Goal: Navigation & Orientation: Find specific page/section

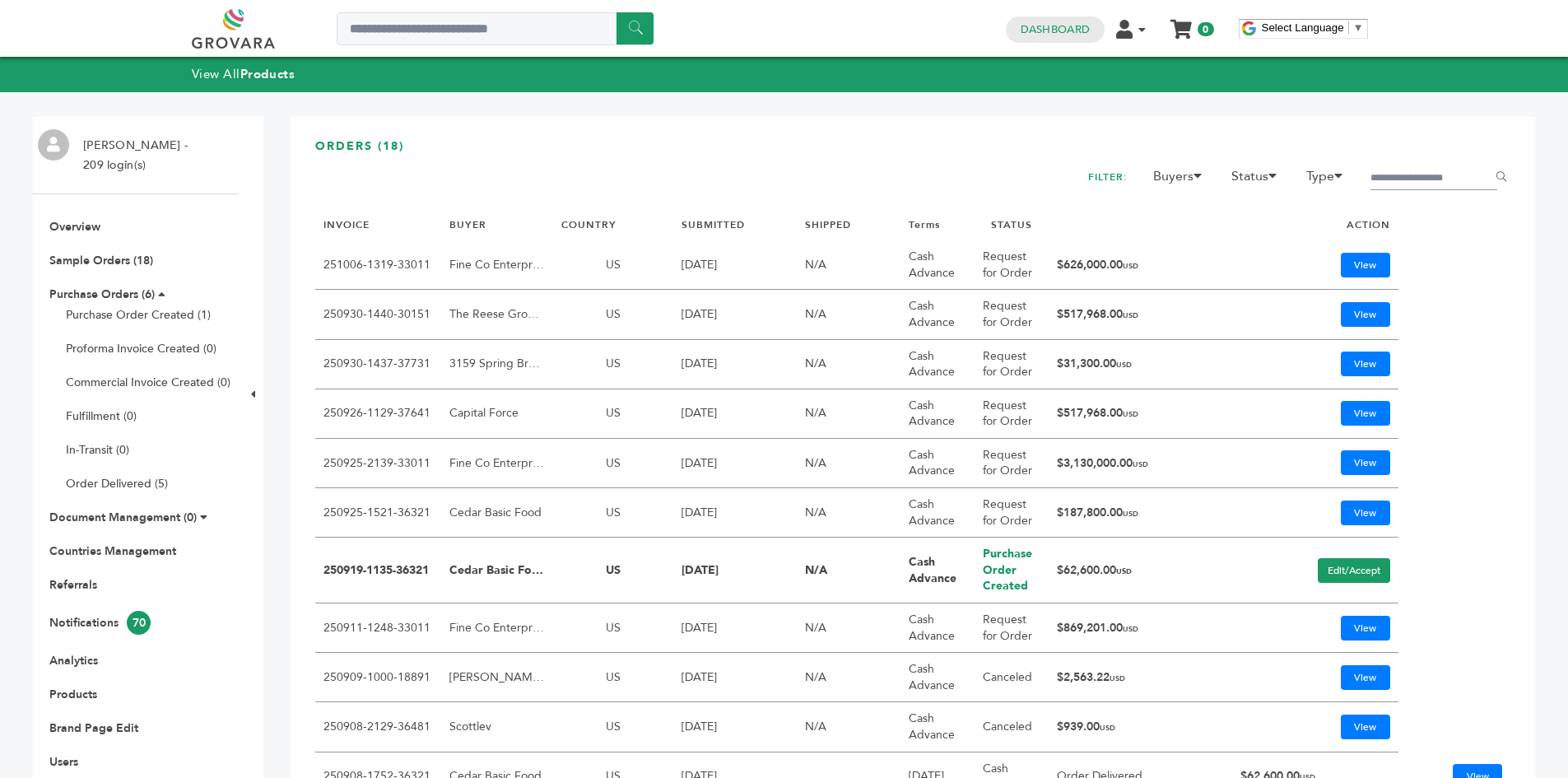
click at [270, 12] on link at bounding box center [252, 28] width 121 height 39
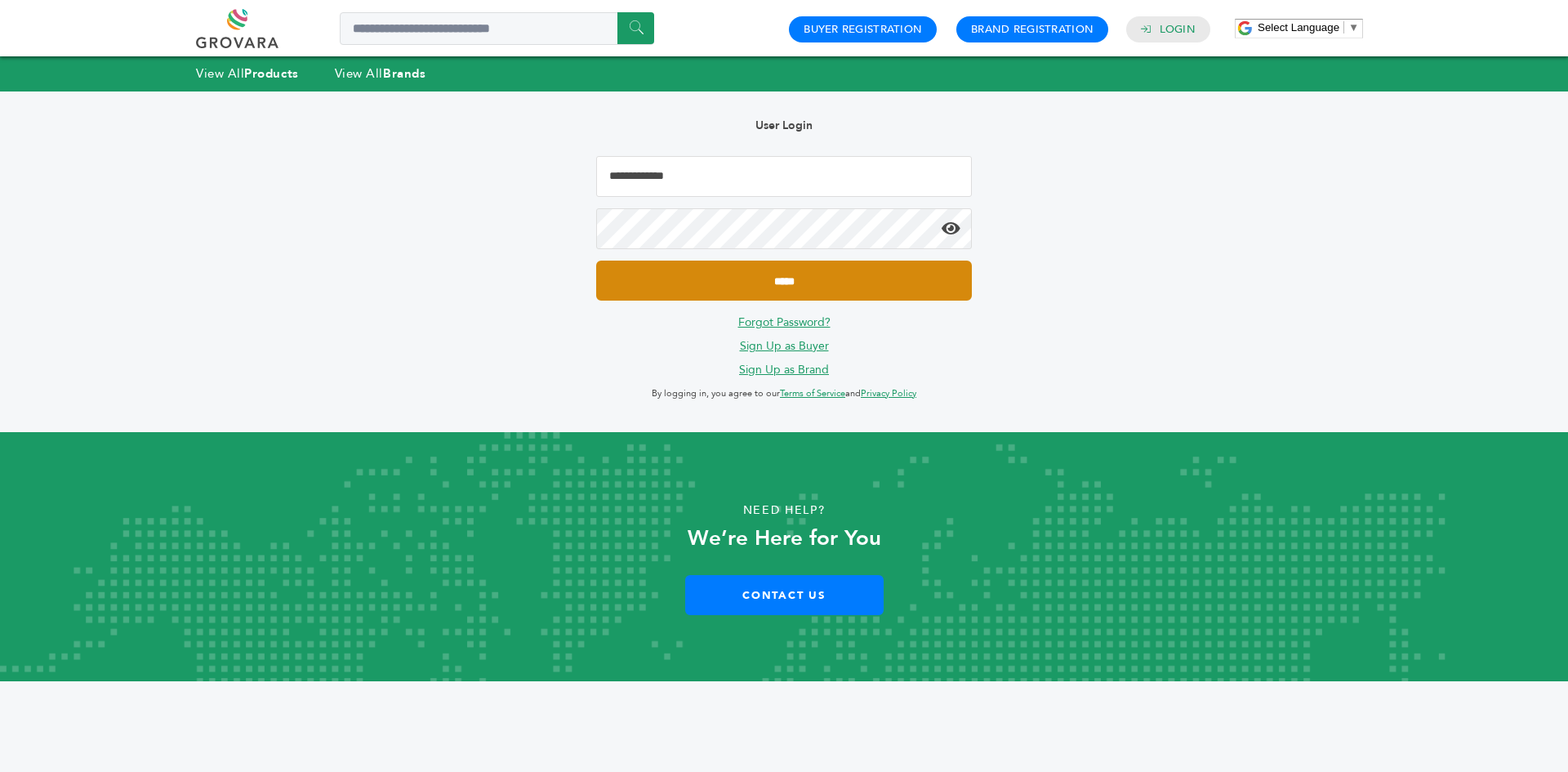
type input "**********"
click at [727, 278] on input "*****" at bounding box center [784, 280] width 375 height 40
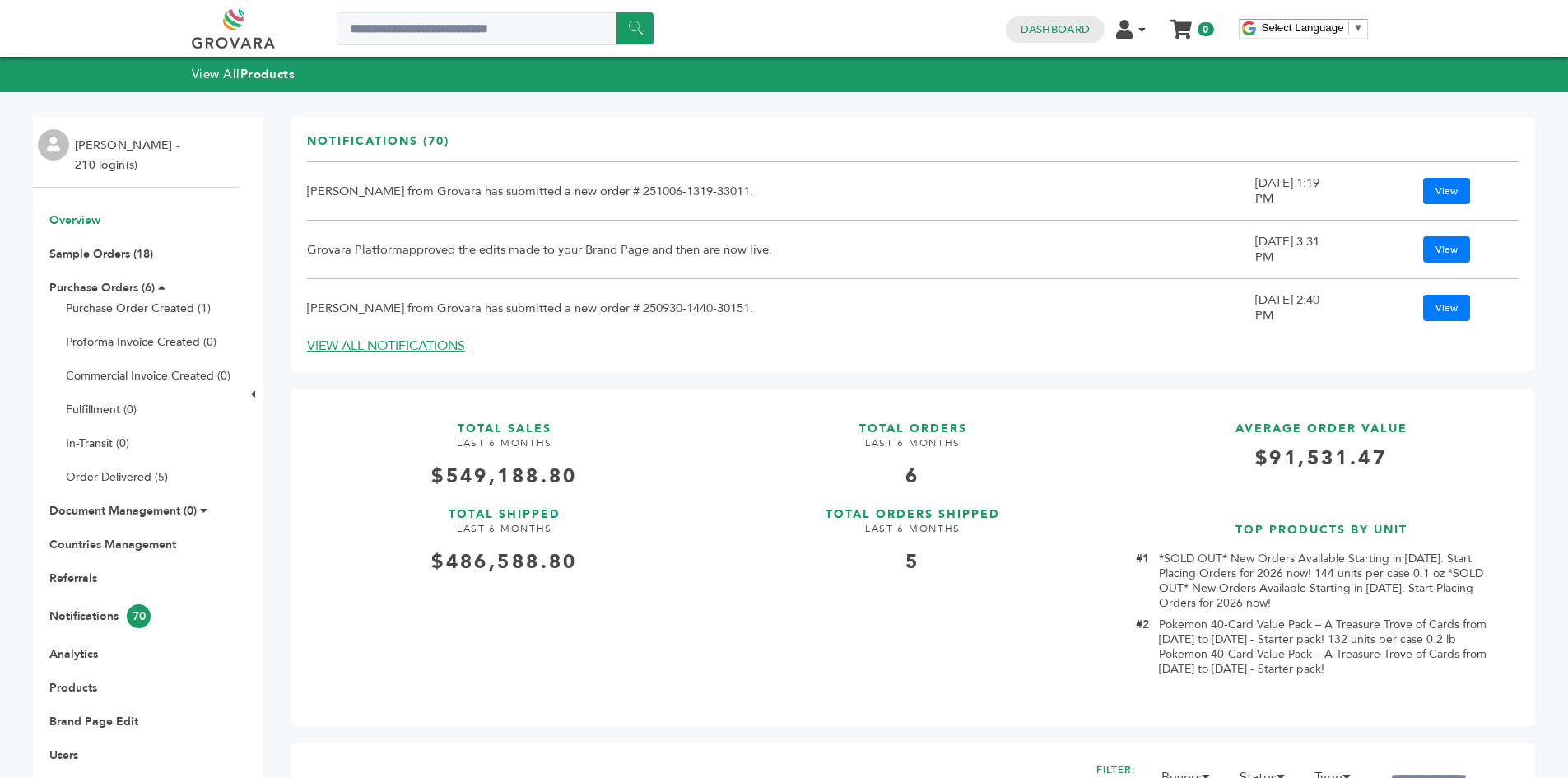
click at [122, 66] on div "View All Products" at bounding box center [784, 73] width 1568 height 34
